Goal: Information Seeking & Learning: Check status

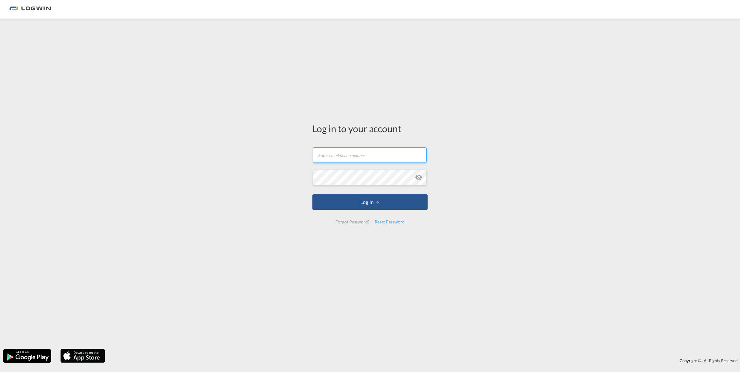
type input "[PERSON_NAME][EMAIL_ADDRESS][PERSON_NAME][DOMAIN_NAME]"
click at [362, 160] on input "[PERSON_NAME][EMAIL_ADDRESS][PERSON_NAME][DOMAIN_NAME]" at bounding box center [370, 154] width 114 height 15
drag, startPoint x: 542, startPoint y: 169, endPoint x: 464, endPoint y: 190, distance: 80.9
click at [542, 169] on div "Log in to your account [PERSON_NAME][EMAIL_ADDRESS][PERSON_NAME][DOMAIN_NAME] L…" at bounding box center [370, 184] width 740 height 324
click at [380, 198] on button "Log In" at bounding box center [369, 201] width 115 height 15
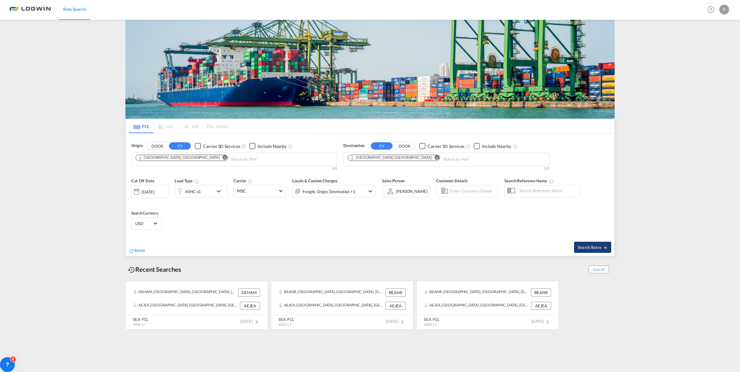
click at [585, 249] on span "Search Rates" at bounding box center [593, 247] width 30 height 5
type input "DEHAM to AEJEA / [DATE]"
